Goal: Task Accomplishment & Management: Complete application form

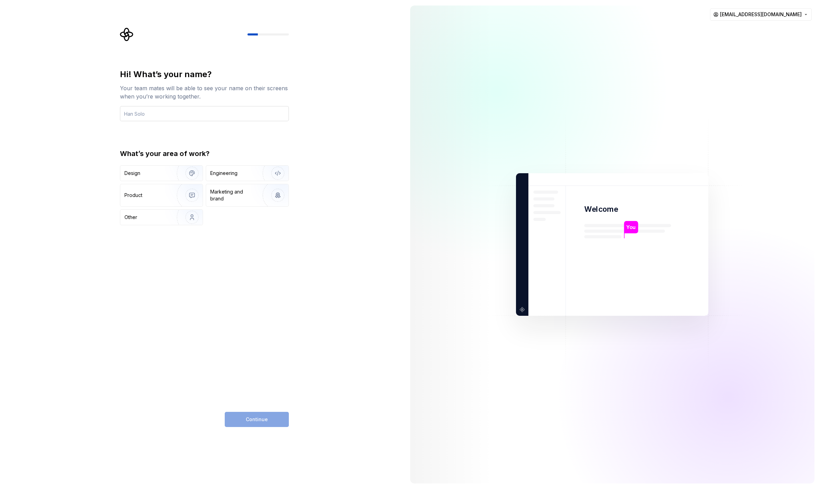
click at [265, 115] on input "text" at bounding box center [204, 113] width 169 height 15
click at [64, 129] on div "Hi! What’s your name? Your team mates will be able to see your name on their sc…" at bounding box center [202, 244] width 405 height 489
click at [167, 113] on input "text" at bounding box center [204, 113] width 169 height 15
type input "[PERSON_NAME]"
click at [227, 173] on div "Engineering" at bounding box center [223, 173] width 27 height 7
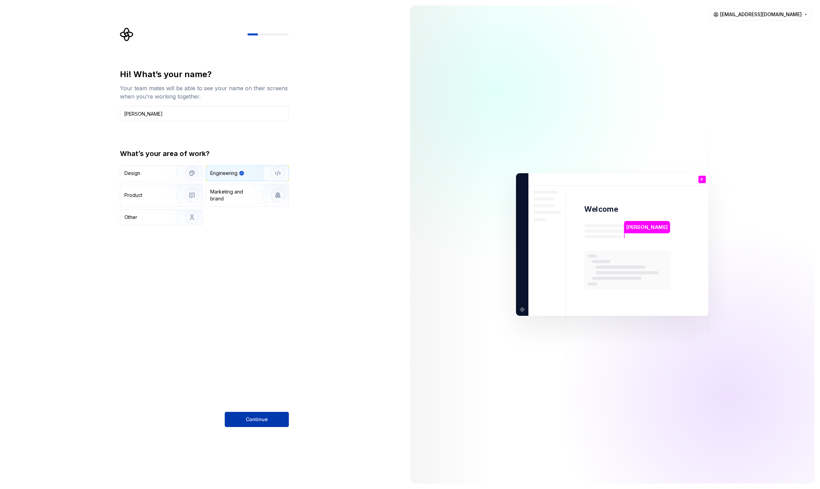
click at [242, 417] on button "Continue" at bounding box center [257, 419] width 64 height 15
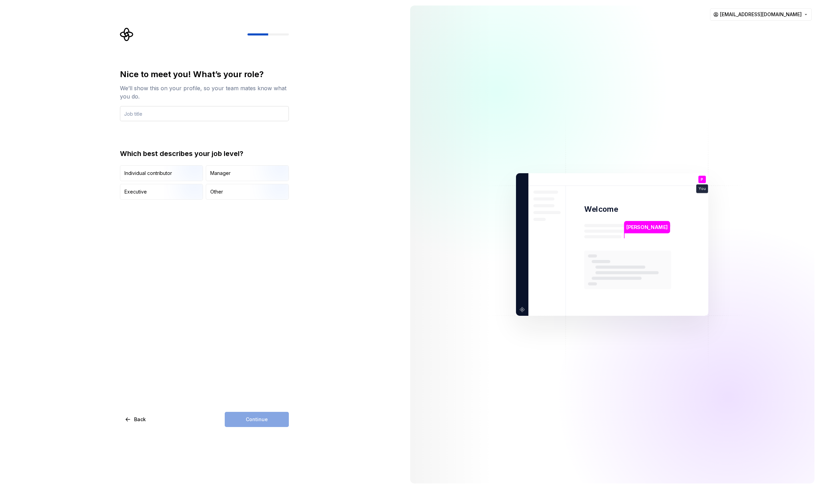
click at [187, 114] on input "text" at bounding box center [204, 113] width 169 height 15
type input "Ai Specialista"
click at [201, 297] on div "Nice to meet you! What’s your role? We’ll show this on your profile, so your te…" at bounding box center [204, 248] width 169 height 358
click at [142, 118] on input "Ai Specialista" at bounding box center [204, 113] width 169 height 15
click at [170, 229] on div "Nice to meet you! What’s your role? We’ll show this on your profile, so your te…" at bounding box center [204, 248] width 169 height 358
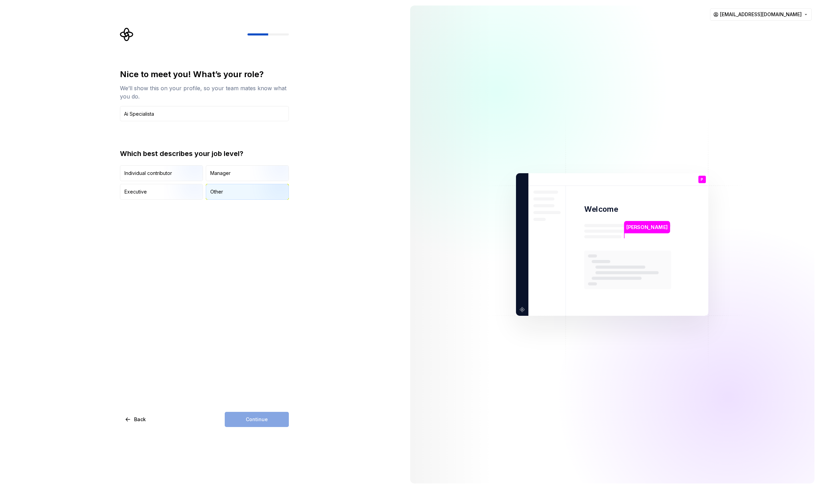
click at [230, 194] on div "Other" at bounding box center [247, 191] width 82 height 15
click at [239, 424] on button "Continue" at bounding box center [257, 419] width 64 height 15
click at [144, 196] on div "250 - 999" at bounding box center [141, 197] width 23 height 7
click at [126, 196] on button "250 - 999" at bounding box center [124, 198] width 6 height 6
click at [156, 115] on input "text" at bounding box center [204, 113] width 169 height 15
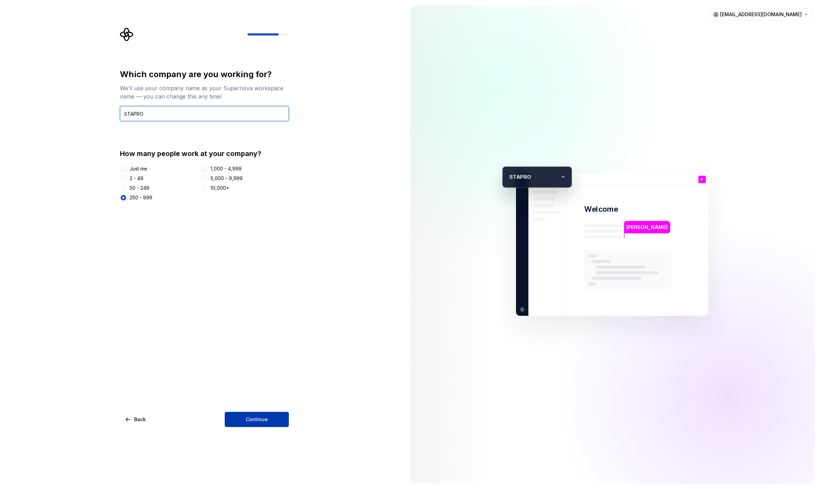
type input "STAPRO"
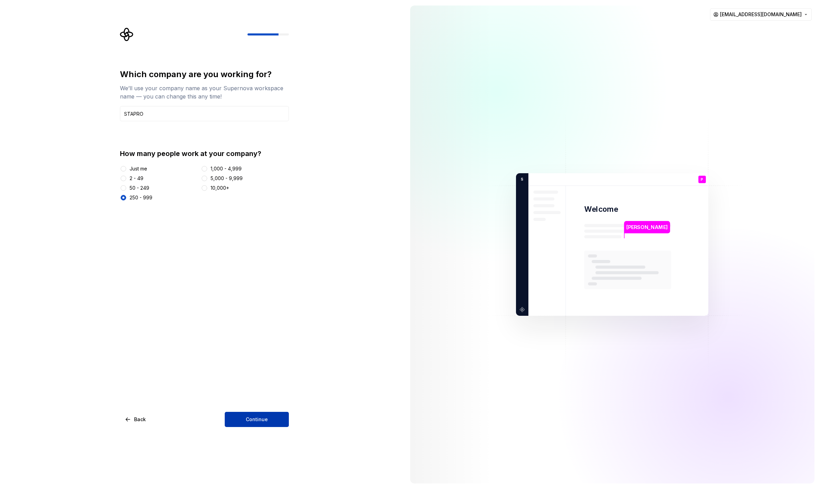
click at [258, 417] on span "Continue" at bounding box center [257, 419] width 22 height 7
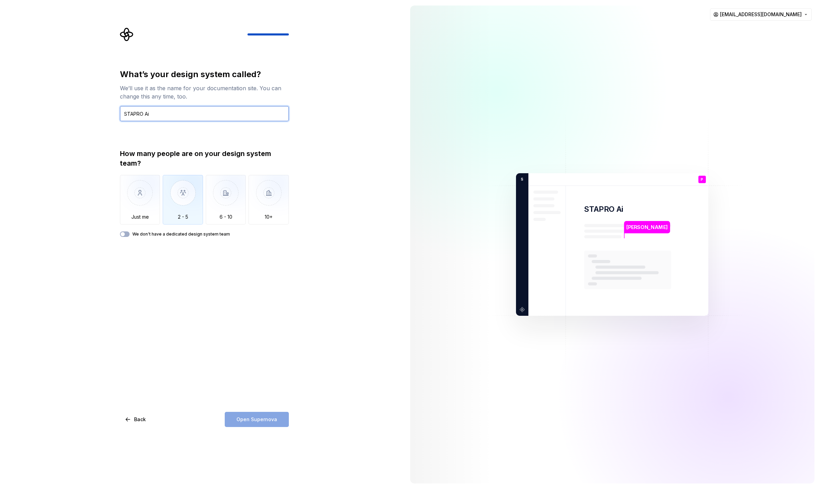
type input "STAPRO Ai"
click at [180, 196] on img "button" at bounding box center [183, 198] width 40 height 46
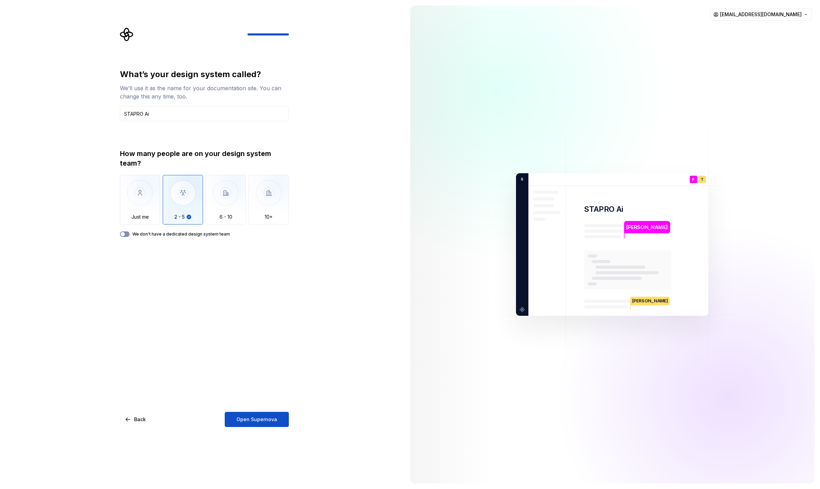
click at [123, 235] on span "button" at bounding box center [123, 234] width 4 height 4
click at [247, 422] on span "Open Supernova" at bounding box center [256, 419] width 41 height 7
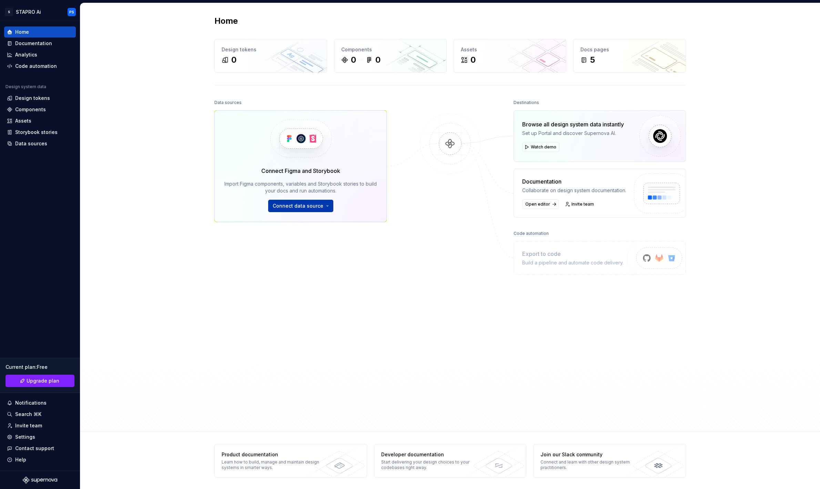
click at [324, 209] on button "Connect data source" at bounding box center [300, 206] width 65 height 12
click at [260, 328] on div "Data sources Connect Figma and Storybook Import Figma components, variables and…" at bounding box center [300, 245] width 172 height 294
